Goal: Information Seeking & Learning: Check status

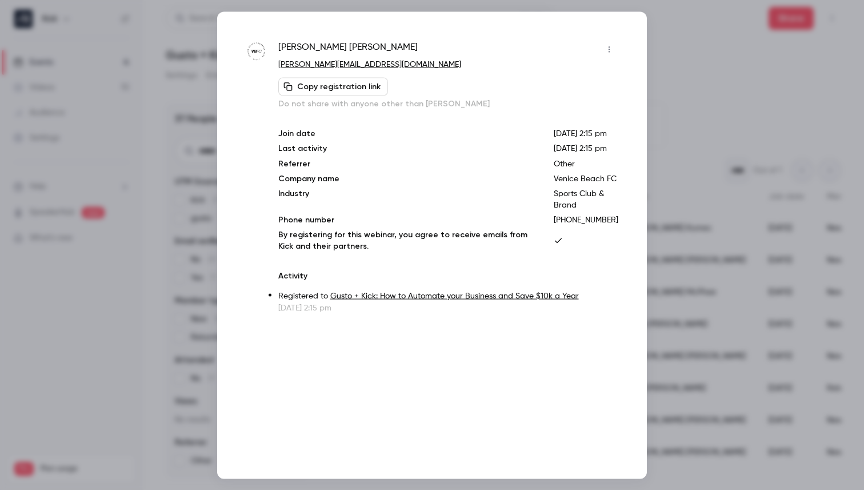
click at [688, 58] on div at bounding box center [432, 245] width 864 height 490
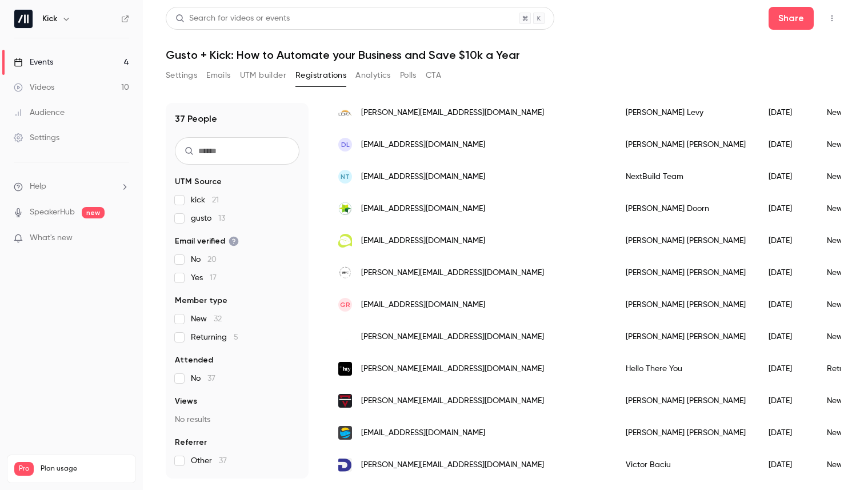
click at [69, 62] on link "Events 4" at bounding box center [71, 62] width 143 height 25
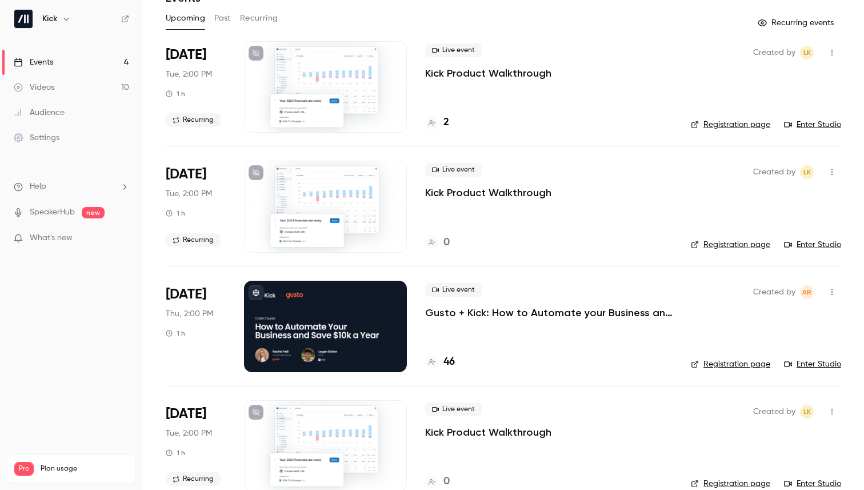
scroll to position [77, 0]
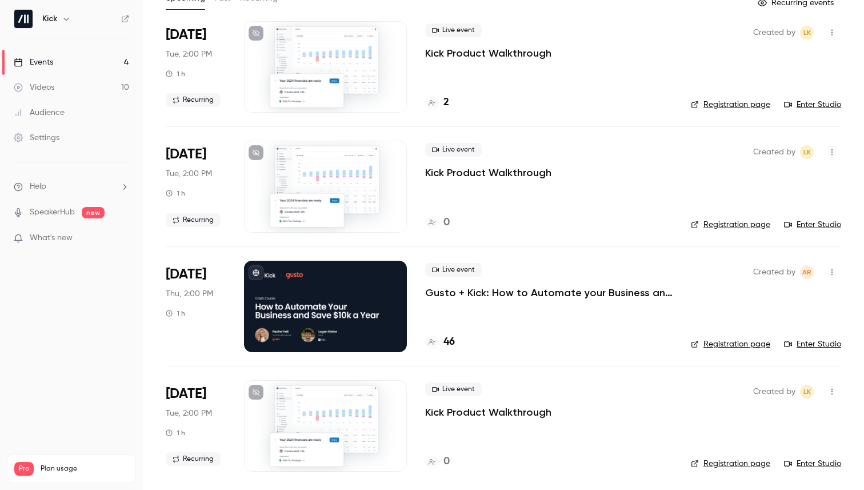
click at [448, 342] on h4 "46" at bounding box center [448, 341] width 11 height 15
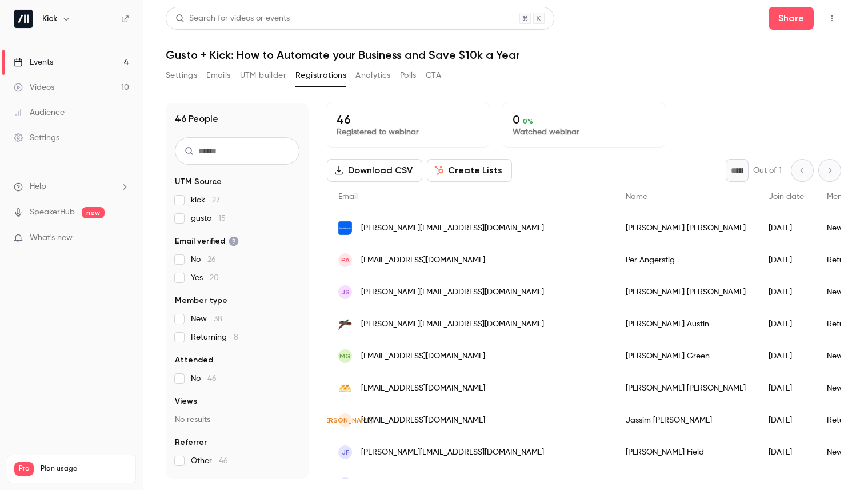
click at [321, 181] on div "46 People UTM Source kick 27 gusto 15 Email verified No 26 Yes 20 Member type N…" at bounding box center [503, 290] width 675 height 375
click at [316, 178] on div "46 People UTM Source kick 27 gusto 15 Email verified No 26 Yes 20 Member type N…" at bounding box center [503, 290] width 675 height 375
